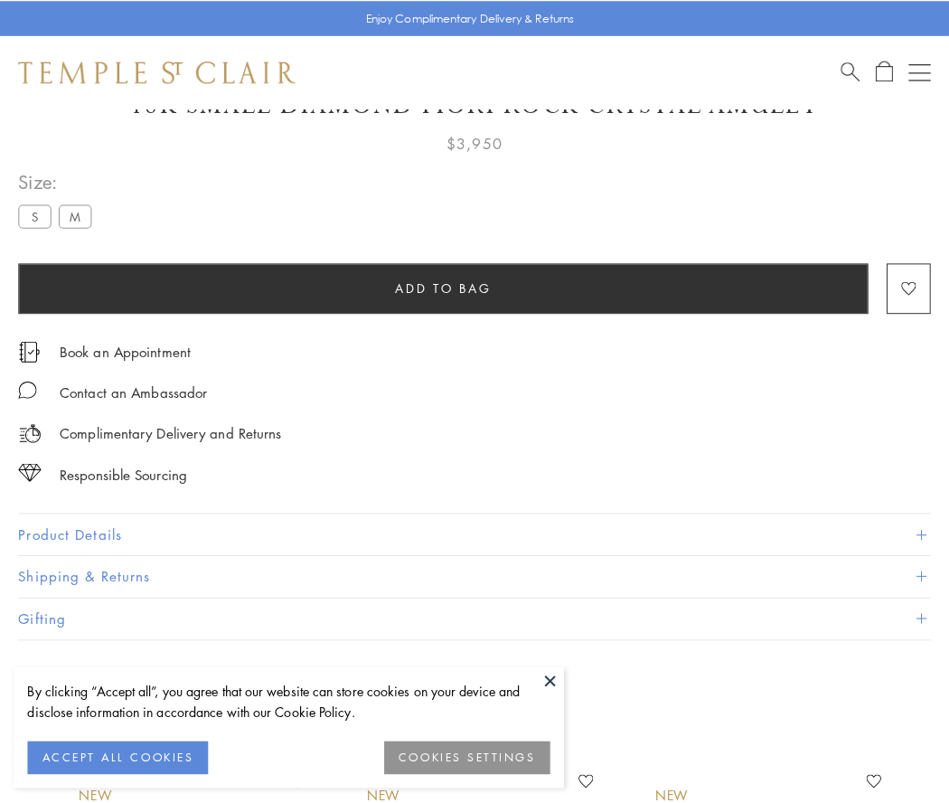
scroll to position [91, 0]
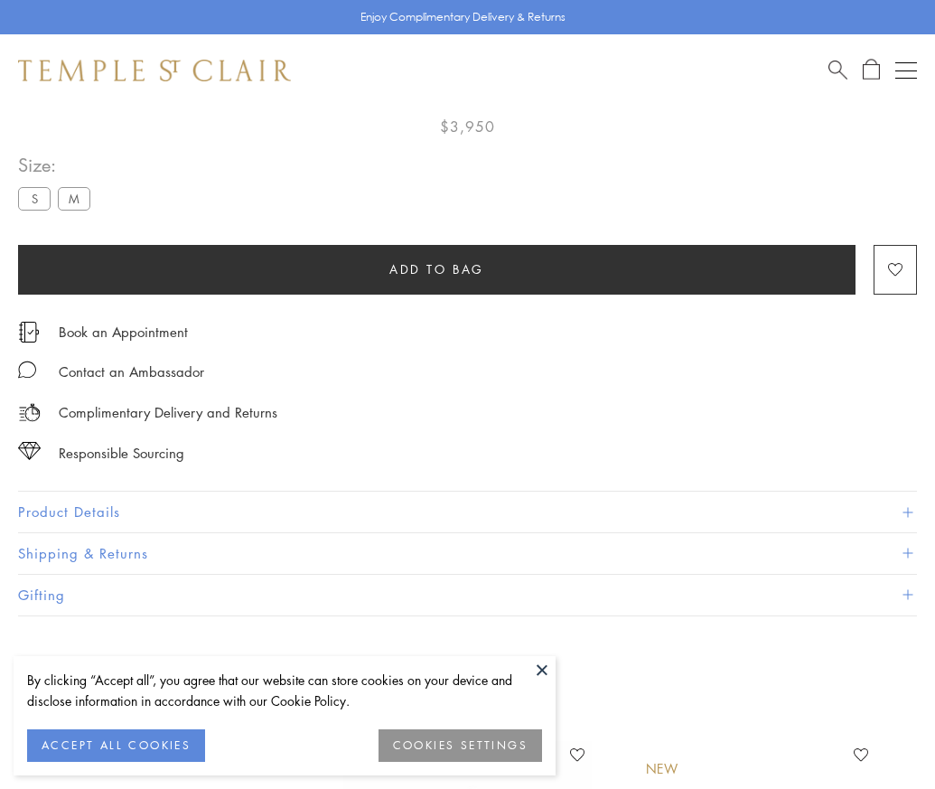
click at [437, 268] on span "Add to bag" at bounding box center [437, 269] width 95 height 20
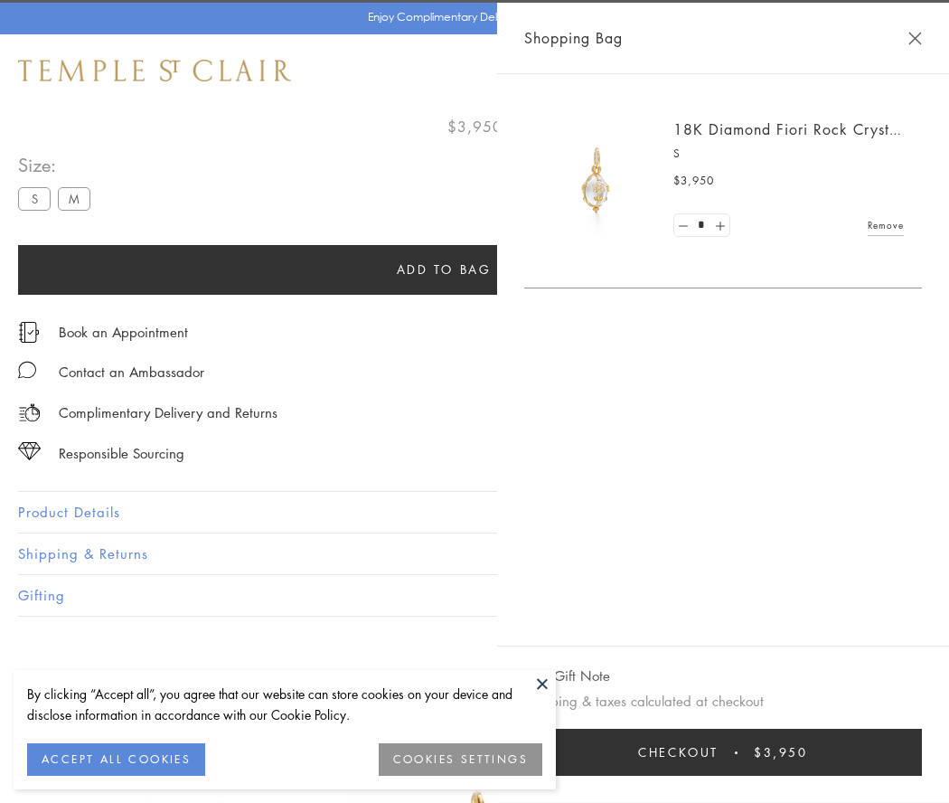
click at [851, 752] on button "Checkout $3,950" at bounding box center [723, 752] width 398 height 47
